Goal: Task Accomplishment & Management: Use online tool/utility

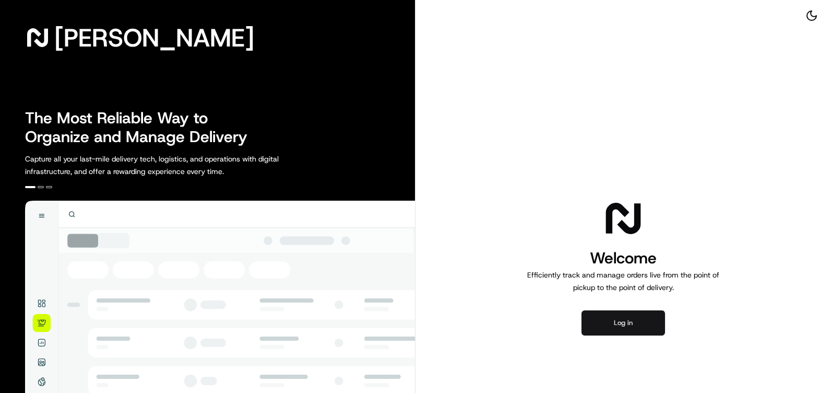
click at [636, 320] on button "Log in" at bounding box center [624, 322] width 84 height 25
click at [622, 318] on button "Log in" at bounding box center [624, 322] width 84 height 25
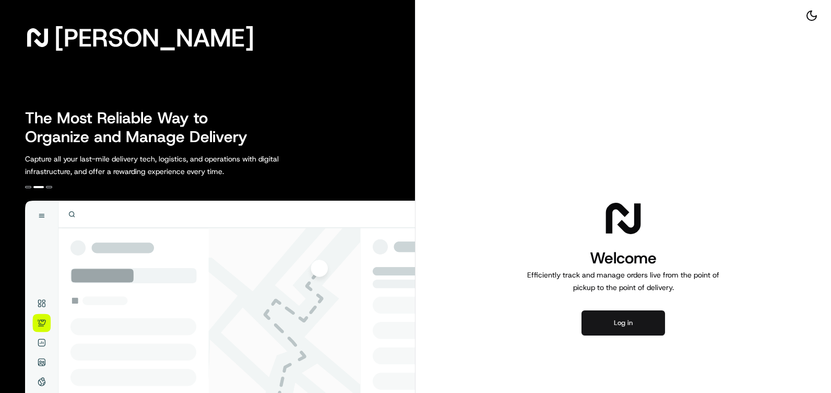
click at [629, 326] on button "Log in" at bounding box center [624, 322] width 84 height 25
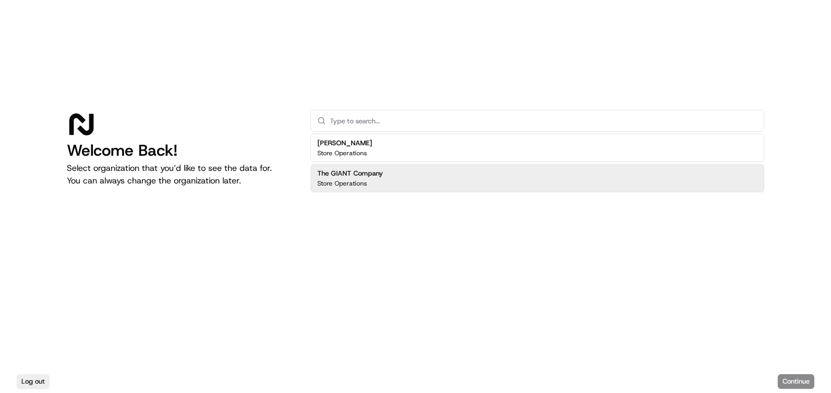
click at [379, 181] on div "Store Operations" at bounding box center [350, 183] width 66 height 8
click at [803, 382] on button "Continue" at bounding box center [796, 381] width 37 height 15
